Goal: Navigation & Orientation: Find specific page/section

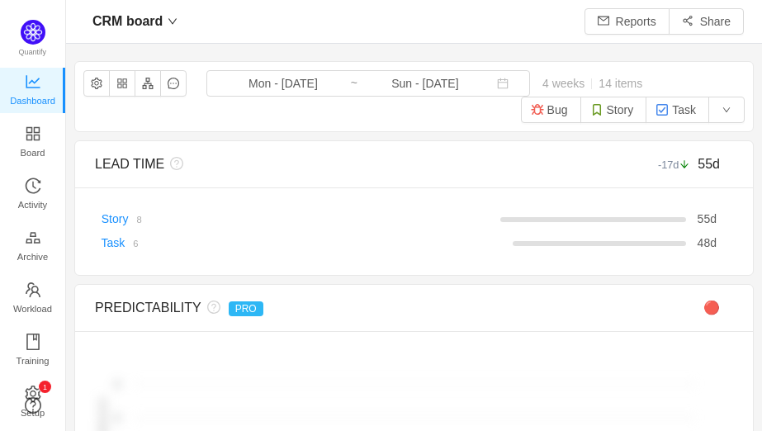
scroll to position [407, 661]
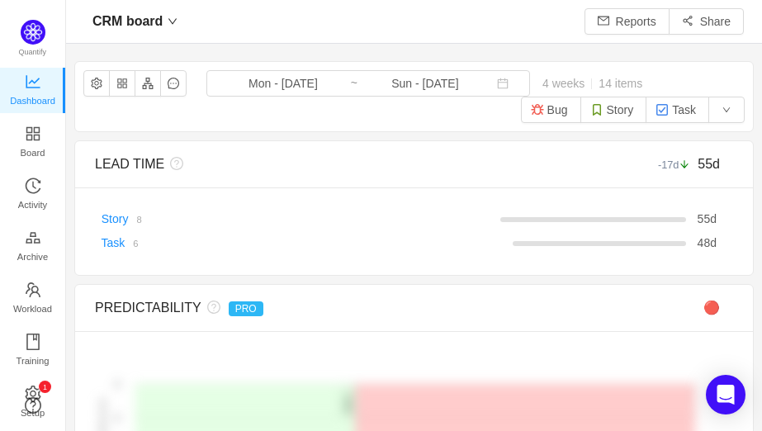
scroll to position [20, 20]
click at [40, 141] on span "Board" at bounding box center [33, 152] width 25 height 33
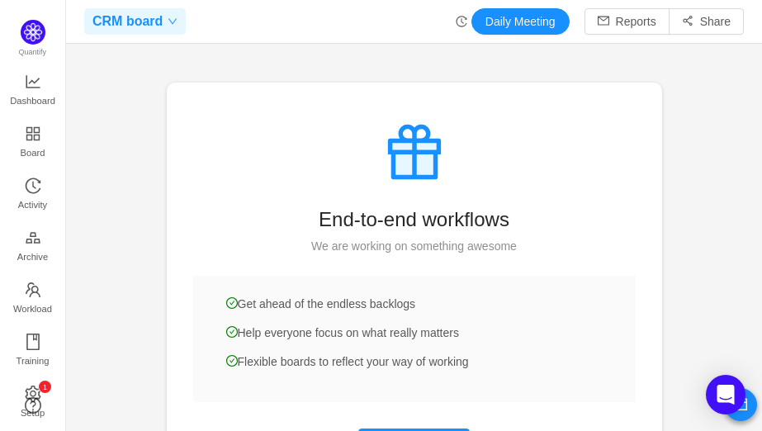
click at [172, 19] on icon "icon: down" at bounding box center [173, 22] width 10 height 10
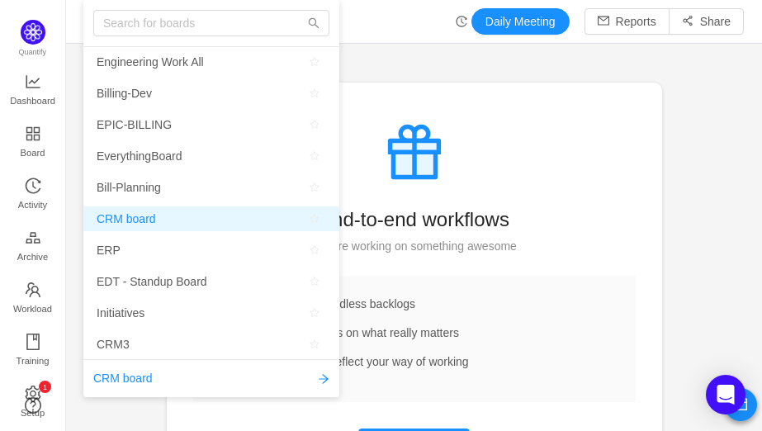
click at [154, 219] on span "CRM board" at bounding box center [212, 218] width 230 height 25
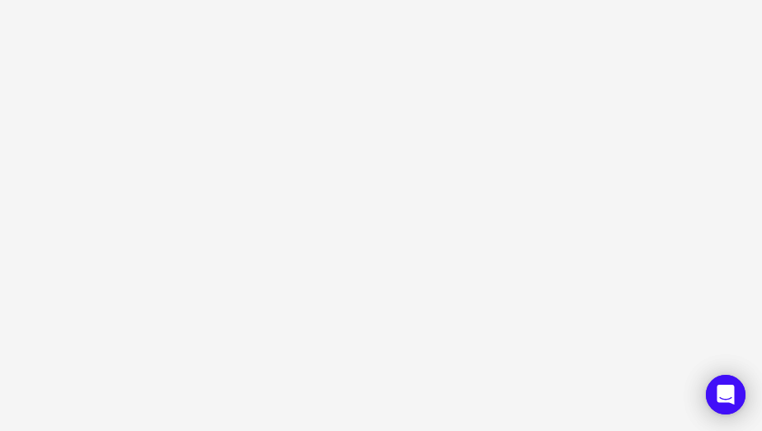
scroll to position [20, 20]
